Goal: Navigation & Orientation: Find specific page/section

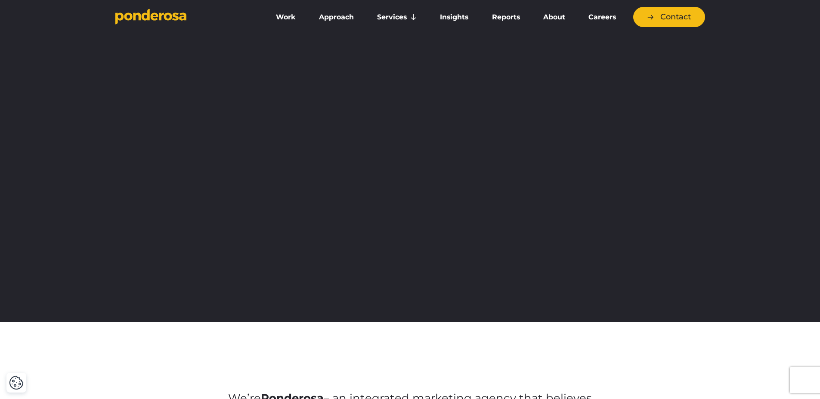
click at [285, 15] on link "Work" at bounding box center [286, 17] width 40 height 18
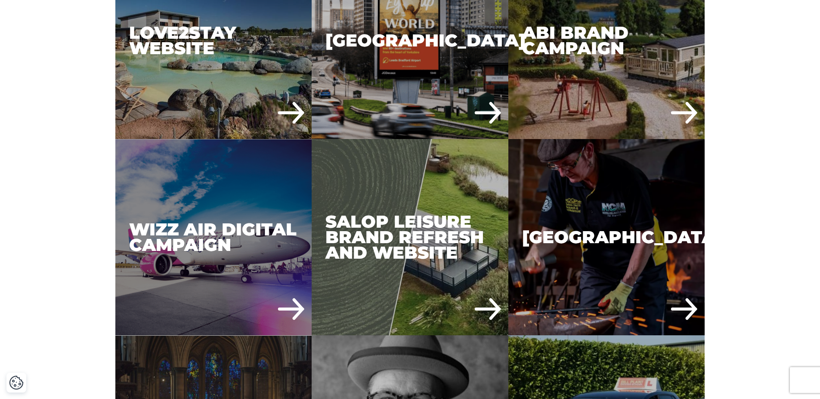
scroll to position [1723, 0]
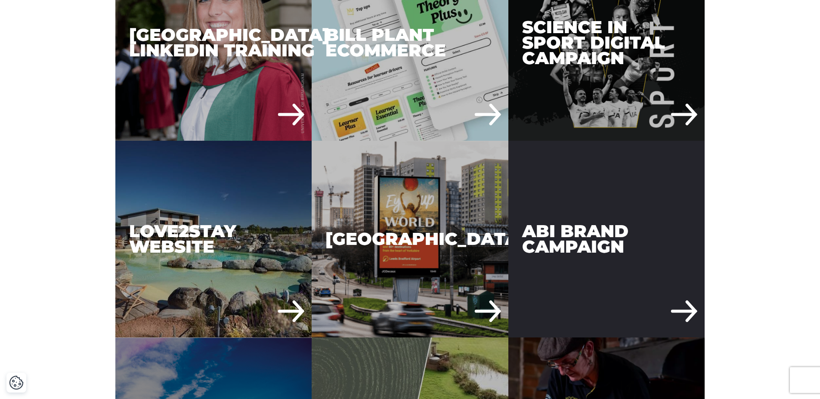
click at [569, 261] on div "ABI Brand Campaign" at bounding box center [606, 239] width 197 height 197
